Goal: Find contact information: Find contact information

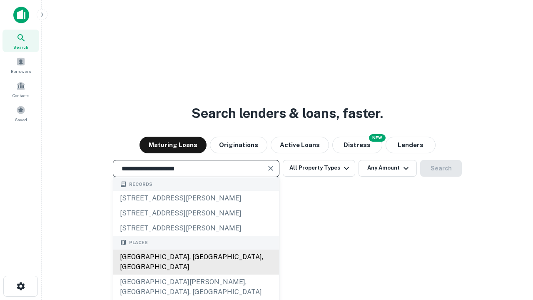
click at [196, 274] on div "[GEOGRAPHIC_DATA], [GEOGRAPHIC_DATA], [GEOGRAPHIC_DATA]" at bounding box center [196, 261] width 166 height 25
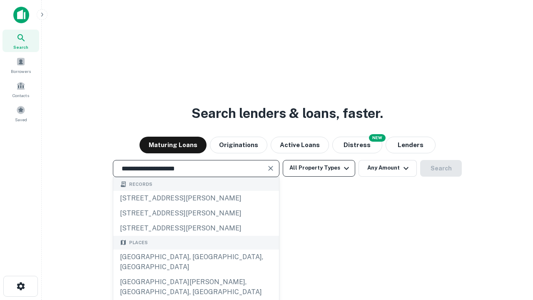
type input "**********"
click at [319, 168] on button "All Property Types" at bounding box center [319, 168] width 72 height 17
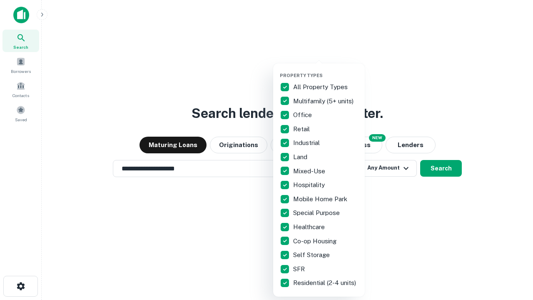
click at [325, 70] on button "button" at bounding box center [326, 70] width 92 height 0
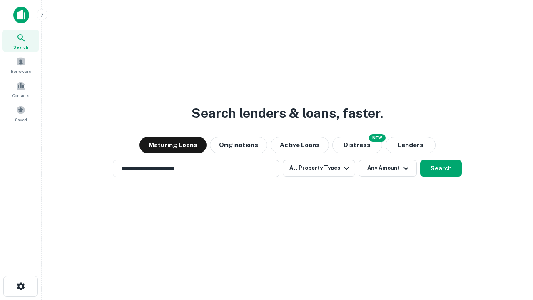
scroll to position [13, 0]
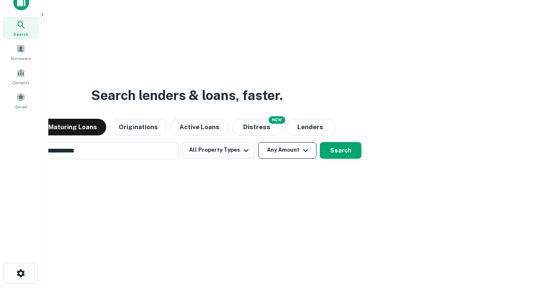
click at [258, 142] on button "Any Amount" at bounding box center [287, 150] width 58 height 17
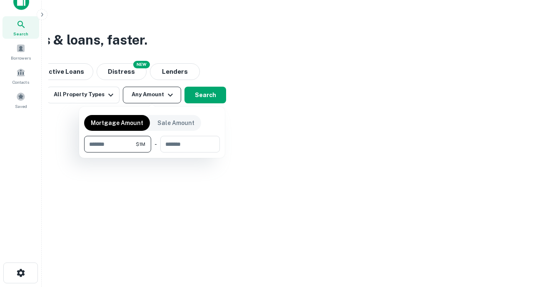
type input "*******"
click at [152, 152] on button "button" at bounding box center [152, 152] width 136 height 0
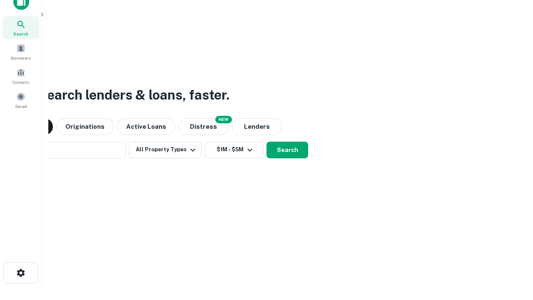
scroll to position [13, 0]
click at [266, 142] on button "Search" at bounding box center [287, 150] width 42 height 17
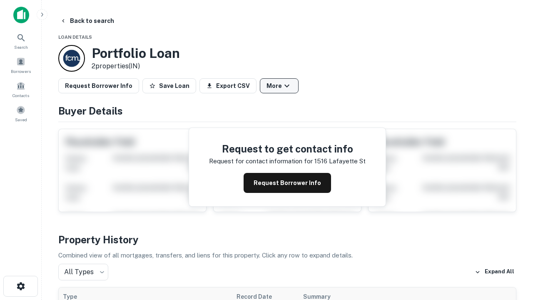
click at [279, 86] on button "More" at bounding box center [279, 85] width 39 height 15
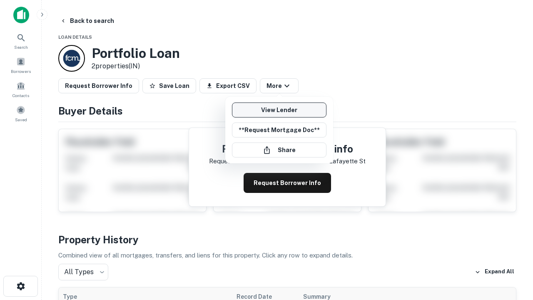
click at [279, 110] on link "View Lender" at bounding box center [279, 109] width 94 height 15
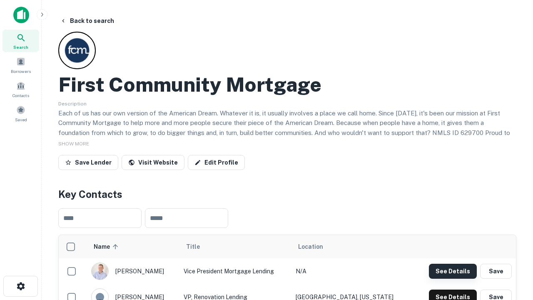
click at [452, 271] on button "See Details" at bounding box center [453, 270] width 48 height 15
click at [20, 286] on icon "button" at bounding box center [21, 286] width 10 height 10
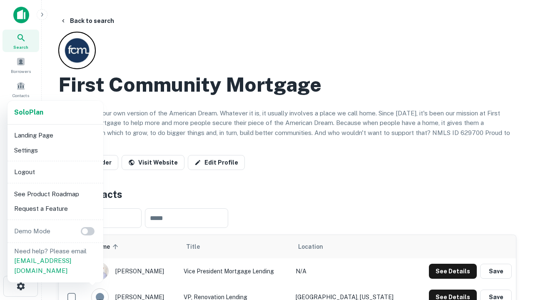
click at [55, 171] on li "Logout" at bounding box center [55, 171] width 89 height 15
